Goal: Information Seeking & Learning: Check status

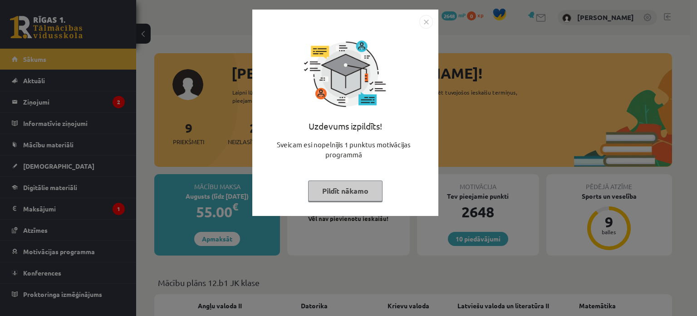
click at [349, 182] on button "Pildīt nākamo" at bounding box center [345, 190] width 74 height 21
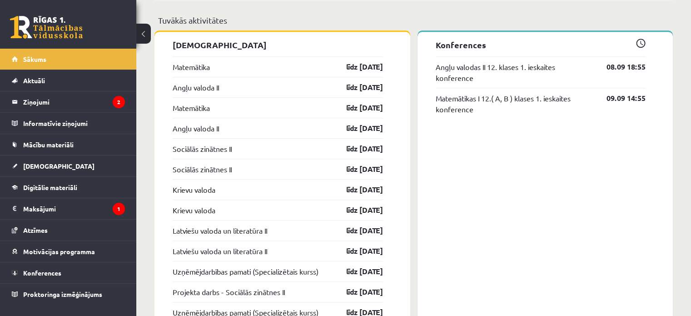
scroll to position [722, 0]
click at [67, 214] on legend "Maksājumi 1" at bounding box center [74, 208] width 102 height 21
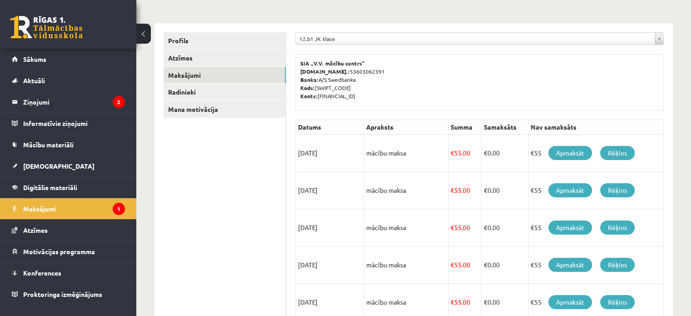
scroll to position [96, 0]
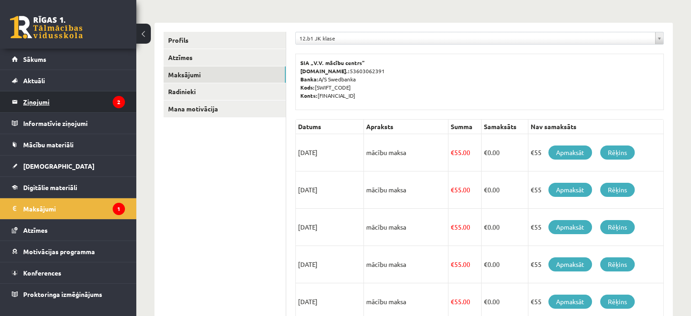
click at [79, 94] on legend "Ziņojumi 2" at bounding box center [74, 101] width 102 height 21
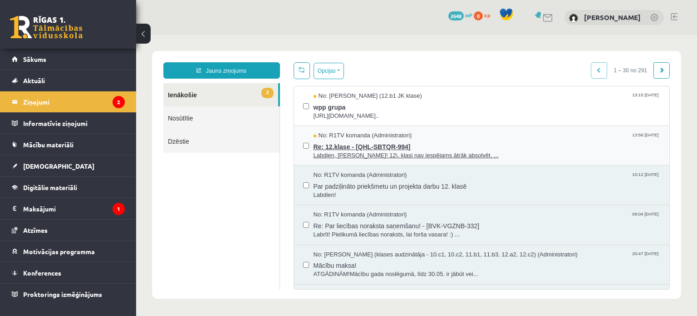
click at [459, 148] on span "Re: 12.klase - [QHL-SBTQR-994]" at bounding box center [487, 145] width 347 height 11
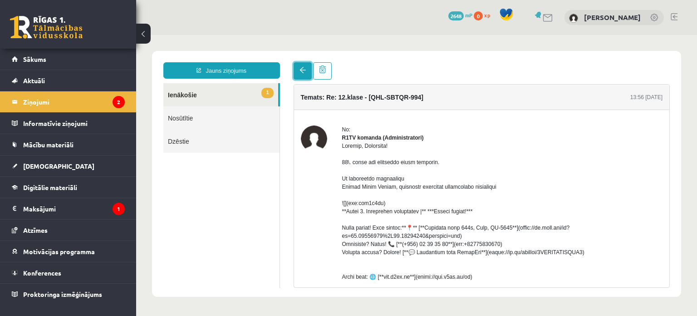
click at [295, 70] on link at bounding box center [303, 70] width 18 height 17
click at [305, 74] on link at bounding box center [303, 70] width 18 height 17
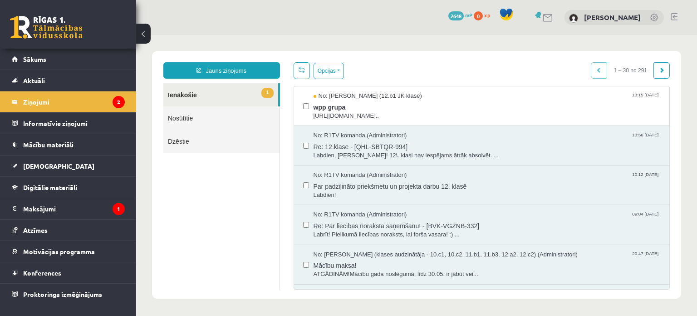
click at [300, 74] on link at bounding box center [302, 70] width 16 height 17
click at [387, 102] on span "wpp grupa" at bounding box center [487, 105] width 347 height 11
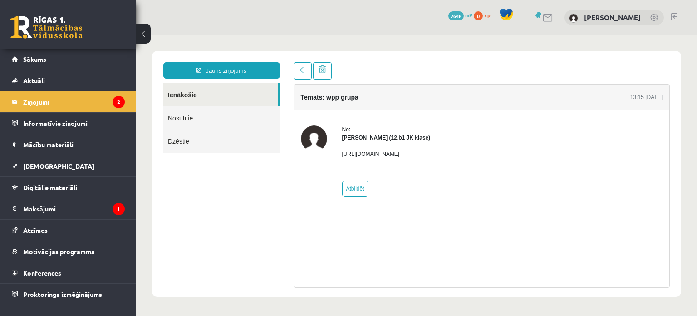
drag, startPoint x: 529, startPoint y: 156, endPoint x: 412, endPoint y: 145, distance: 117.6
click at [412, 145] on div "No: Megija Balabkina (12.b1 JK klase) https://chat.whatsapp.com/L1UxGhmvZJiE23Y…" at bounding box center [482, 160] width 362 height 71
click at [431, 139] on div "Megija Balabkina (12.b1 JK klase)" at bounding box center [386, 137] width 89 height 8
drag, startPoint x: 340, startPoint y: 152, endPoint x: 555, endPoint y: 162, distance: 215.9
click at [555, 162] on div "No: Megija Balabkina (12.b1 JK klase) https://chat.whatsapp.com/L1UxGhmvZJiE23Y…" at bounding box center [482, 160] width 362 height 71
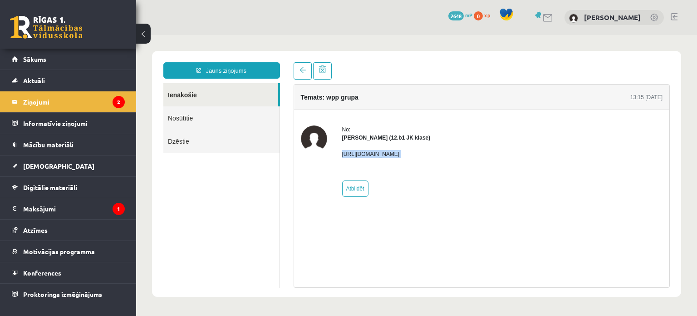
copy p "https://chat.whatsapp.com/L1UxGhmvZJiE23YmzH1zUO?mode=ems_copy_t"
click at [561, 117] on div "No: Megija Balabkina (12.b1 JK klase) https://chat.whatsapp.com/L1UxGhmvZJiE23Y…" at bounding box center [482, 161] width 376 height 102
click at [294, 74] on link at bounding box center [303, 70] width 18 height 17
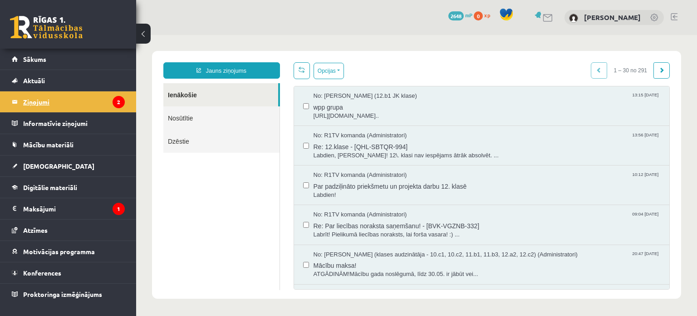
click at [60, 109] on legend "Ziņojumi 2" at bounding box center [74, 101] width 102 height 21
click at [59, 210] on legend "Maksājumi 1" at bounding box center [74, 208] width 102 height 21
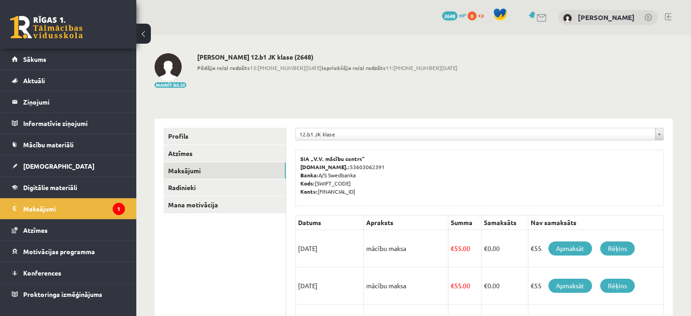
scroll to position [104, 0]
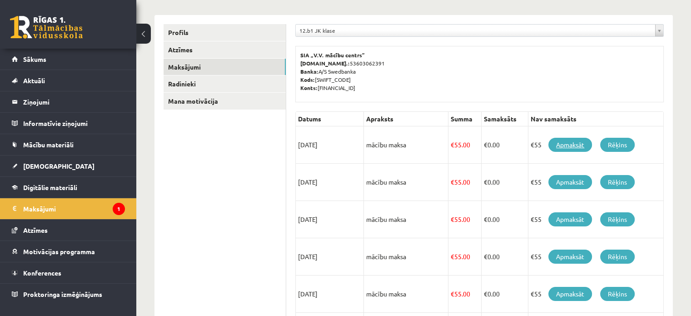
click at [573, 148] on link "Apmaksāt" at bounding box center [570, 145] width 44 height 14
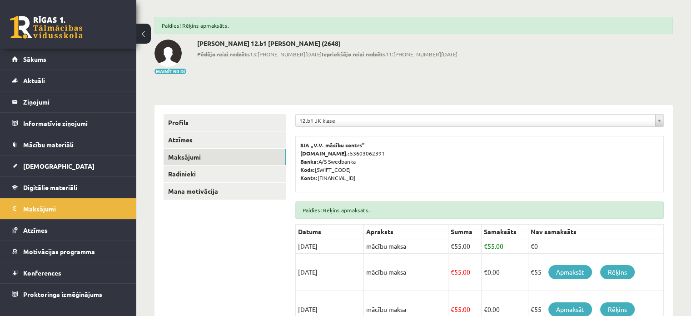
scroll to position [10, 0]
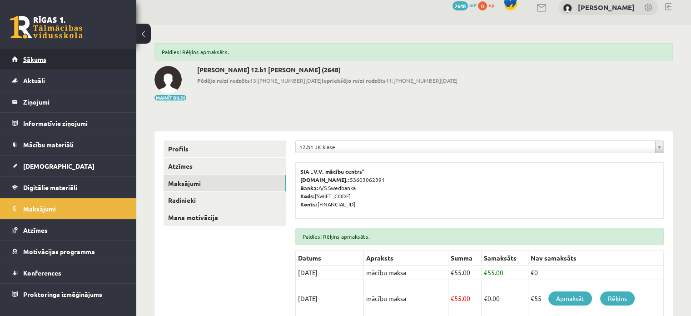
click at [104, 64] on link "Sākums" at bounding box center [68, 59] width 113 height 21
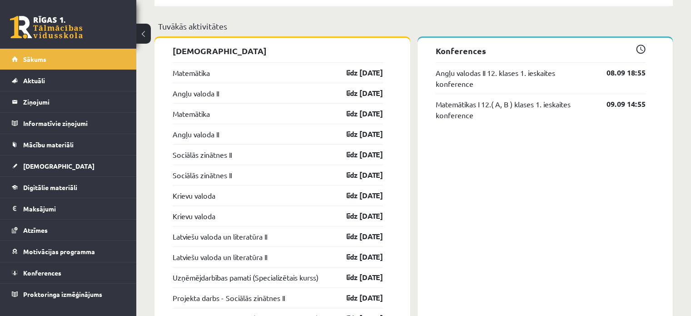
scroll to position [716, 0]
click at [68, 164] on link "[DEMOGRAPHIC_DATA]" at bounding box center [68, 165] width 113 height 21
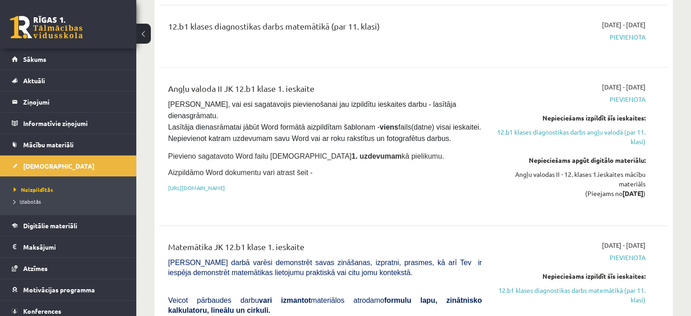
scroll to position [173, 0]
click at [619, 135] on link "12.b1 klases diagnostikas darbs angļu valodā (par 11. klasi)" at bounding box center [570, 136] width 150 height 19
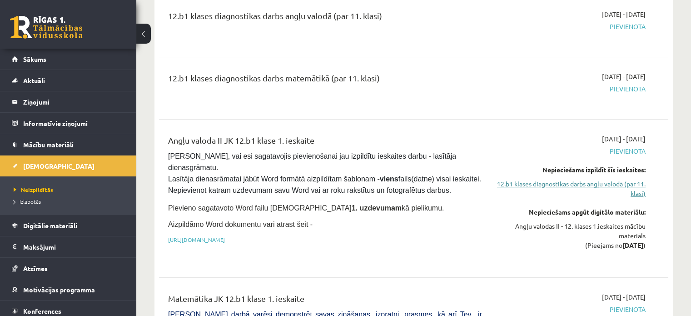
click at [592, 187] on link "12.b1 klases diagnostikas darbs angļu valodā (par 11. klasi)" at bounding box center [570, 188] width 150 height 19
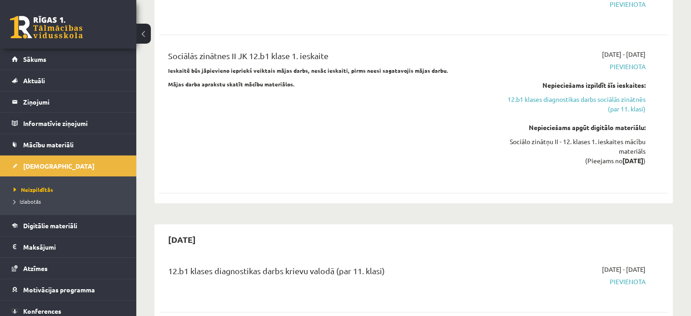
scroll to position [883, 0]
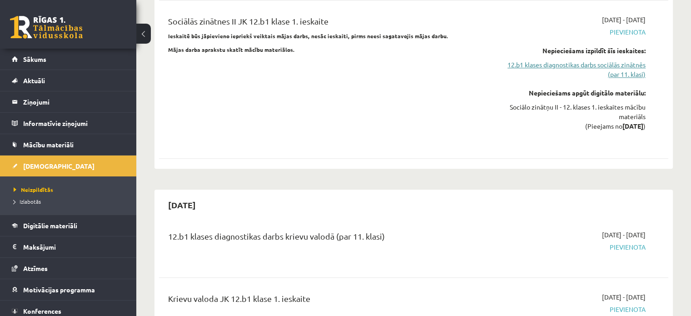
click at [607, 60] on link "12.b1 klases diagnostikas darbs sociālās zinātnēs (par 11. klasi)" at bounding box center [570, 69] width 150 height 19
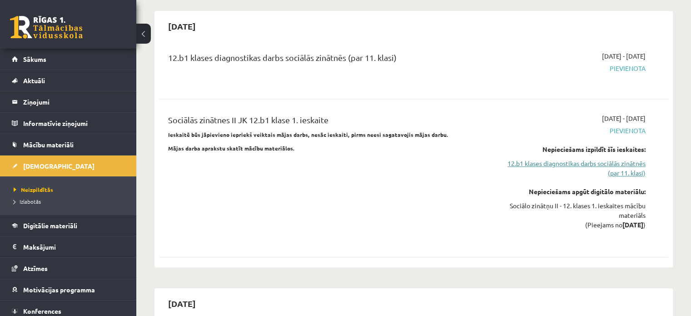
click at [570, 158] on link "12.b1 klases diagnostikas darbs sociālās zinātnēs (par 11. klasi)" at bounding box center [570, 167] width 150 height 19
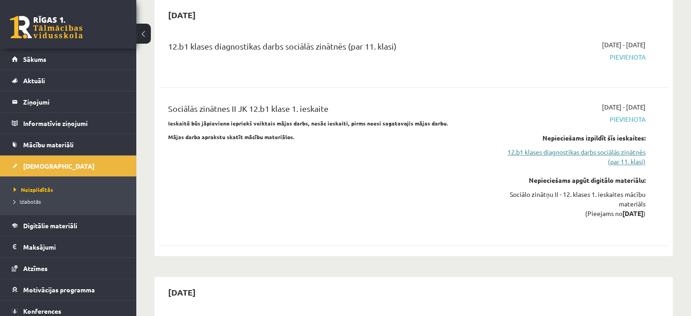
click at [533, 147] on link "12.b1 klases diagnostikas darbs sociālās zinātnēs (par 11. klasi)" at bounding box center [570, 156] width 150 height 19
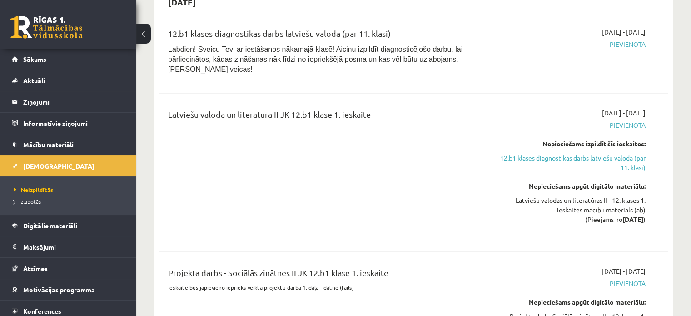
scroll to position [1362, 0]
